Goal: Navigation & Orientation: Understand site structure

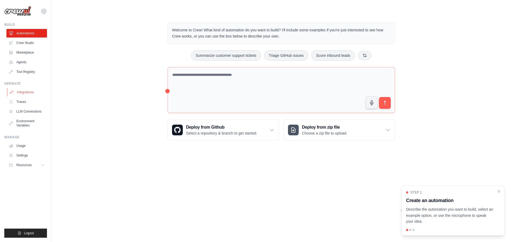
click at [25, 92] on link "Integrations" at bounding box center [27, 92] width 40 height 9
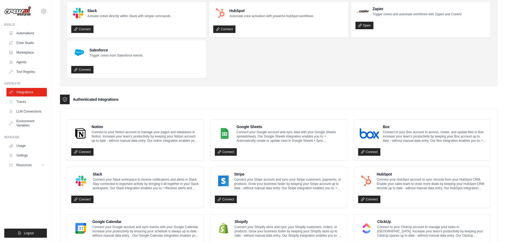
scroll to position [54, 0]
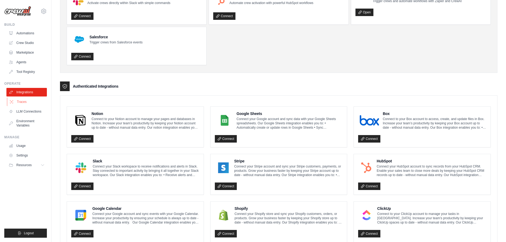
click at [20, 102] on link "Traces" at bounding box center [27, 102] width 40 height 9
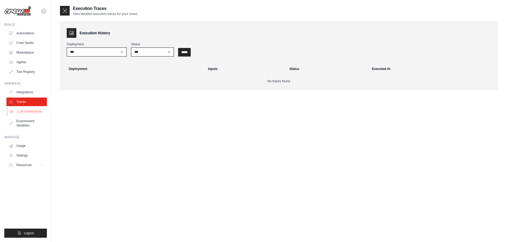
click at [18, 112] on link "LLM Connections" at bounding box center [27, 111] width 40 height 9
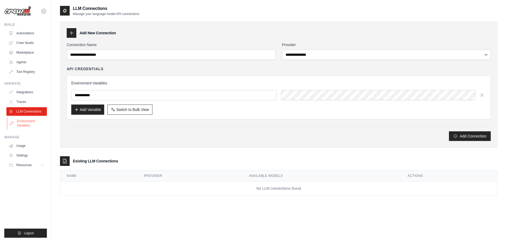
click at [22, 124] on link "Environment Variables" at bounding box center [27, 123] width 40 height 13
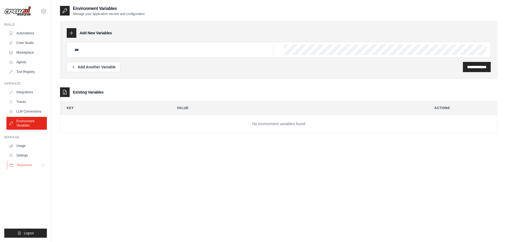
click at [45, 165] on icon at bounding box center [43, 165] width 3 height 1
click at [45, 165] on icon at bounding box center [43, 165] width 4 height 4
click at [30, 33] on link "Automations" at bounding box center [27, 33] width 40 height 9
